Goal: Task Accomplishment & Management: Use online tool/utility

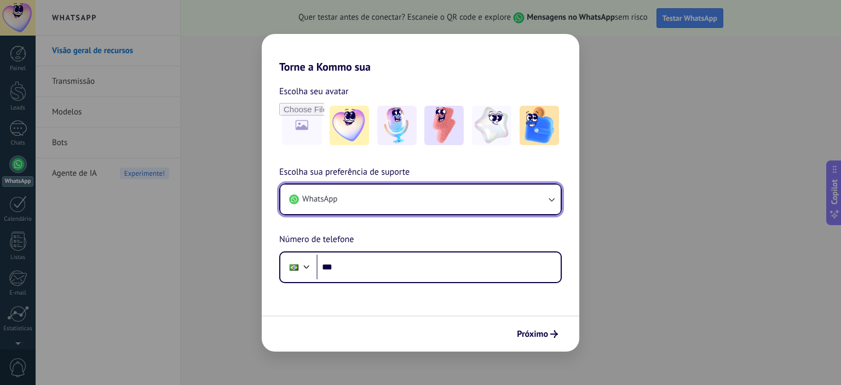
click at [551, 201] on icon "button" at bounding box center [552, 200] width 6 height 4
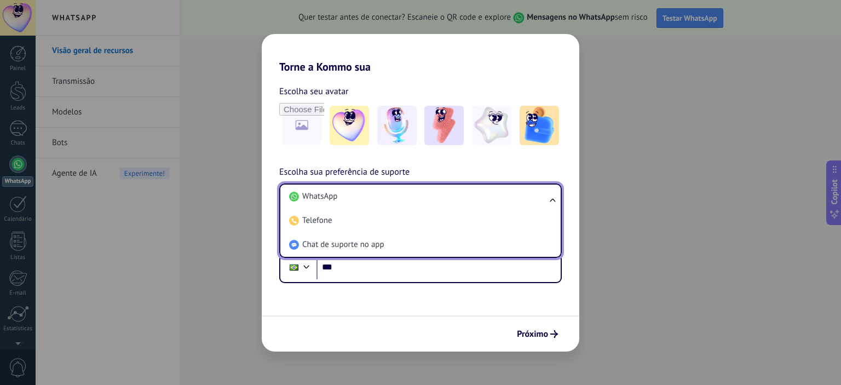
click at [551, 201] on ul "WhatsApp Telefone Chat de suporte no app" at bounding box center [420, 220] width 283 height 74
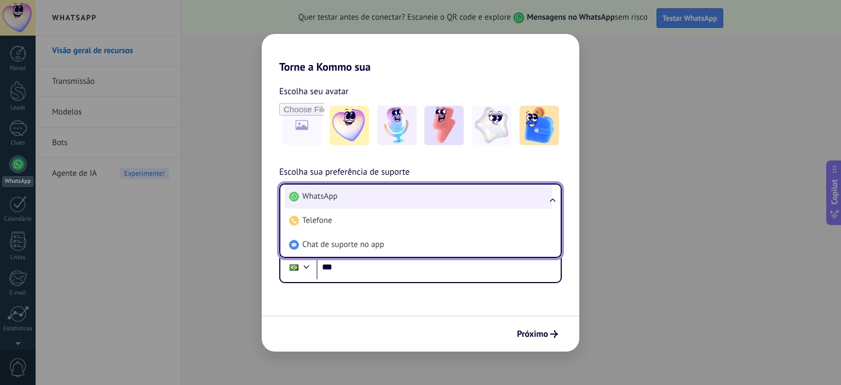
click at [329, 197] on span "WhatsApp" at bounding box center [319, 196] width 35 height 11
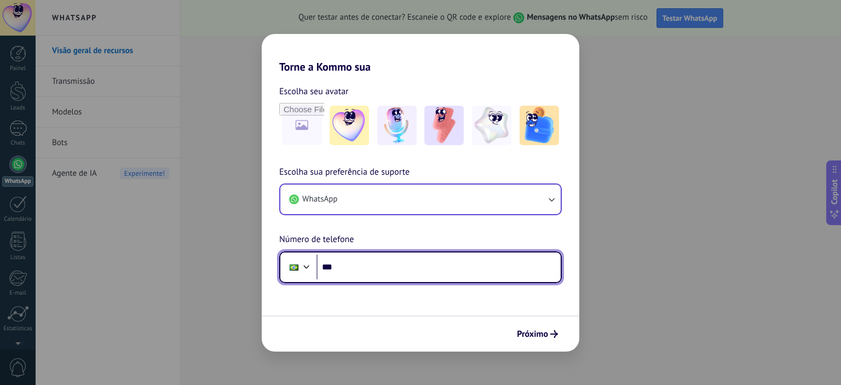
click at [432, 273] on input "***" at bounding box center [439, 267] width 244 height 25
type input "**********"
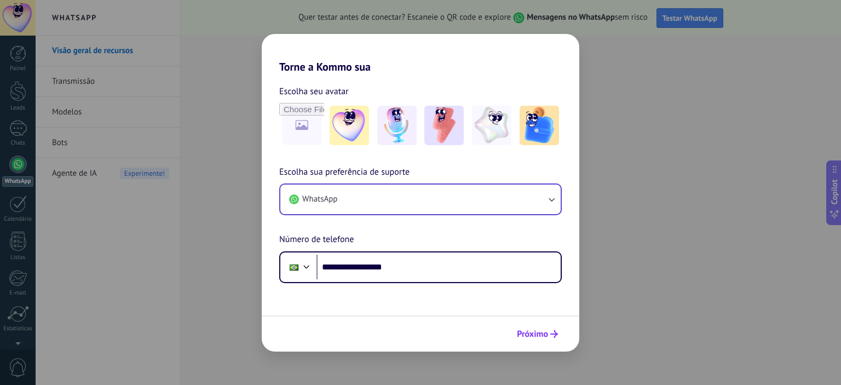
click at [537, 332] on span "Próximo" at bounding box center [532, 334] width 31 height 8
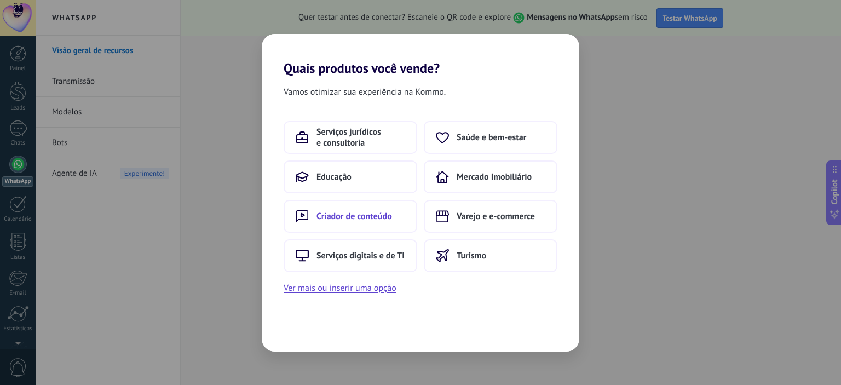
click at [315, 215] on button "Criador de conteúdo" at bounding box center [351, 216] width 134 height 33
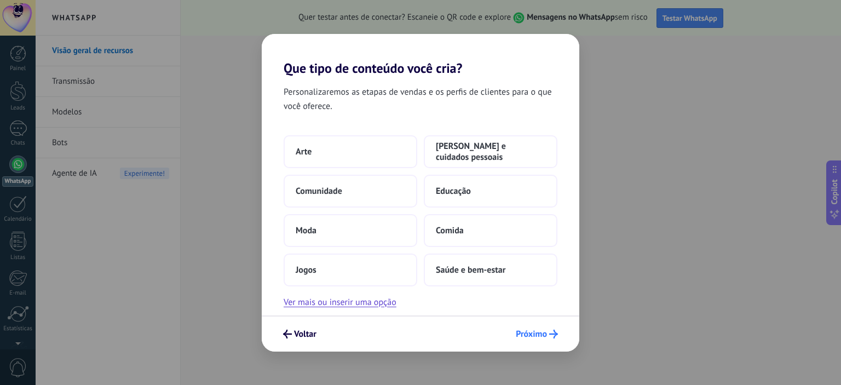
click at [546, 337] on span "Próximo" at bounding box center [531, 334] width 31 height 8
click at [531, 326] on button "Próximo" at bounding box center [537, 334] width 52 height 19
click at [527, 332] on span "Próximo" at bounding box center [531, 334] width 31 height 8
click at [335, 205] on button "Comunidade" at bounding box center [351, 191] width 134 height 33
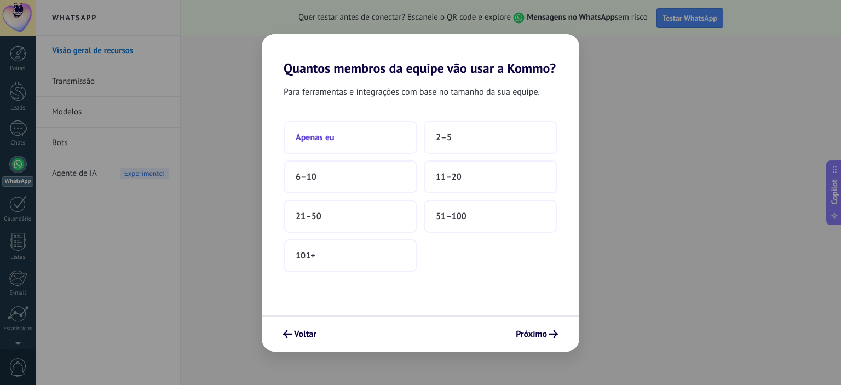
click at [342, 130] on button "Apenas eu" at bounding box center [351, 137] width 134 height 33
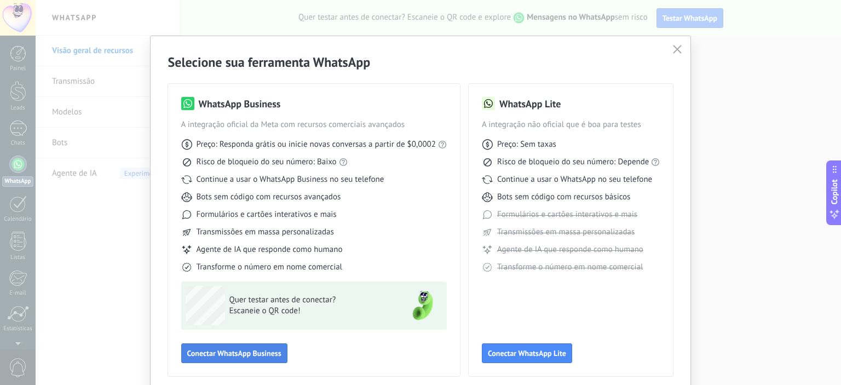
click at [234, 359] on button "Conectar WhatsApp Business" at bounding box center [234, 353] width 106 height 20
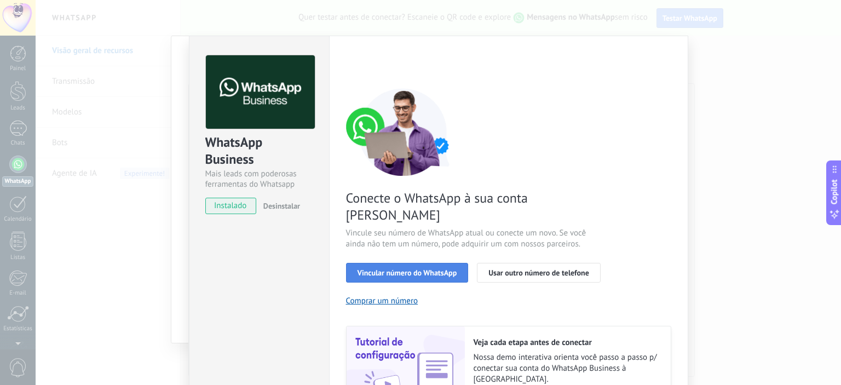
click at [424, 269] on span "Vincular número do WhatsApp" at bounding box center [408, 273] width 100 height 8
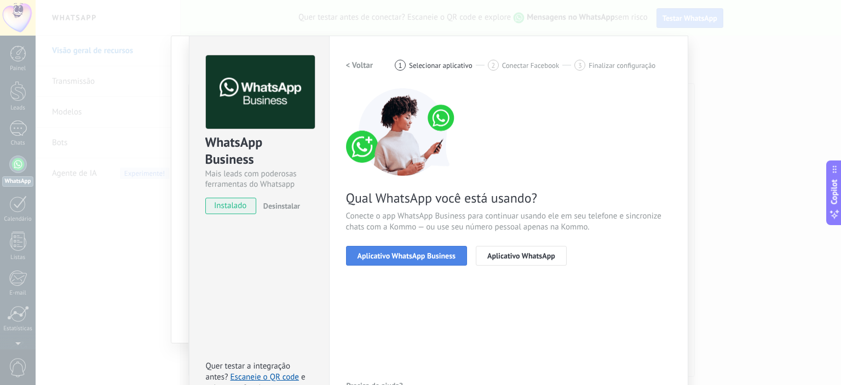
click at [402, 260] on button "Aplicativo WhatsApp Business" at bounding box center [406, 256] width 121 height 20
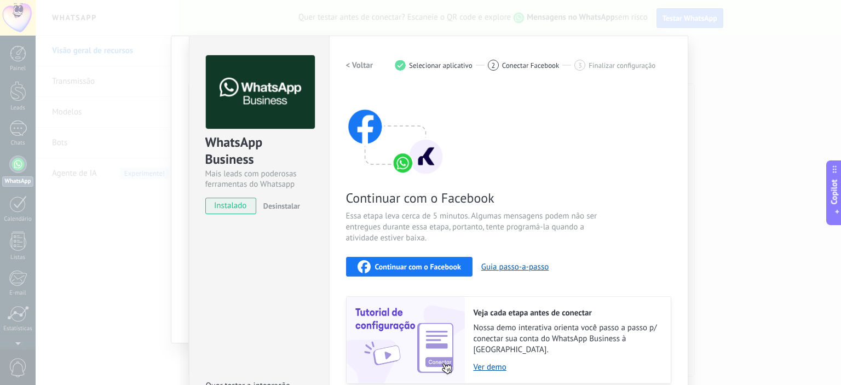
click at [402, 260] on div "Continuar com o Facebook" at bounding box center [410, 266] width 104 height 13
click at [625, 31] on div "WhatsApp Business Mais leads com poderosas ferramentas do Whatsapp instalado De…" at bounding box center [439, 192] width 806 height 385
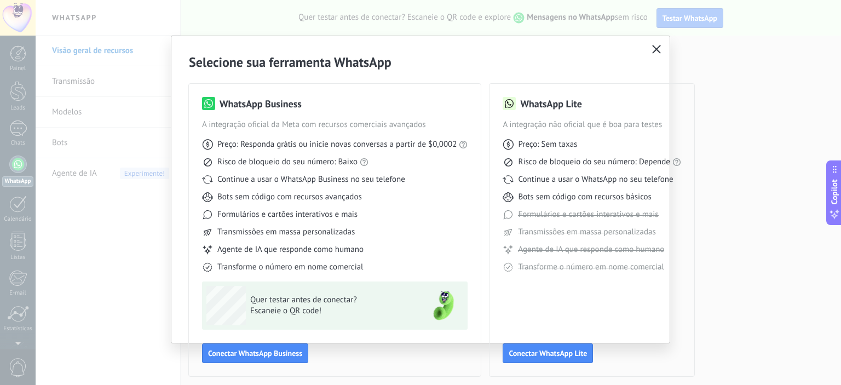
click at [779, 109] on div "Selecione sua ferramenta WhatsApp WhatsApp Business A integração oficial da Met…" at bounding box center [420, 192] width 841 height 385
click at [650, 50] on button "button" at bounding box center [657, 49] width 14 height 15
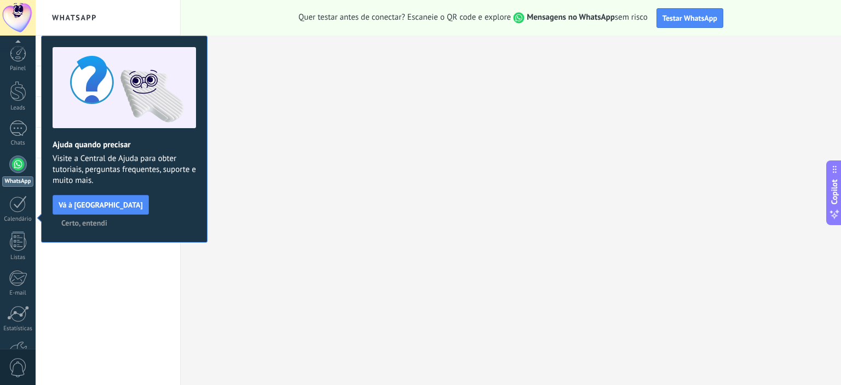
scroll to position [70, 0]
